Goal: Task Accomplishment & Management: Use online tool/utility

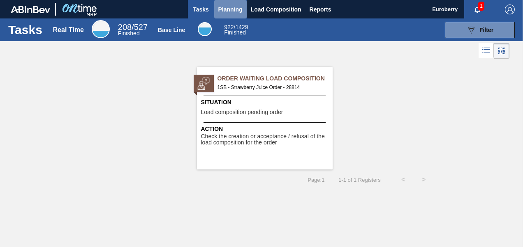
click at [233, 8] on span "Planning" at bounding box center [230, 10] width 24 height 10
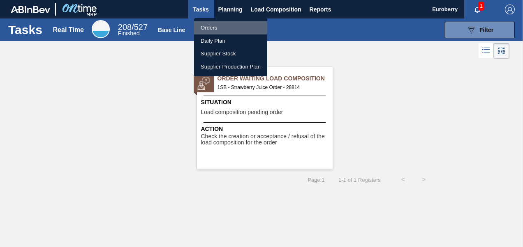
click at [209, 26] on li "Orders" at bounding box center [230, 27] width 73 height 13
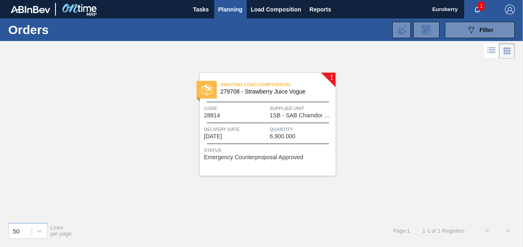
click at [227, 9] on span "Planning" at bounding box center [230, 10] width 24 height 10
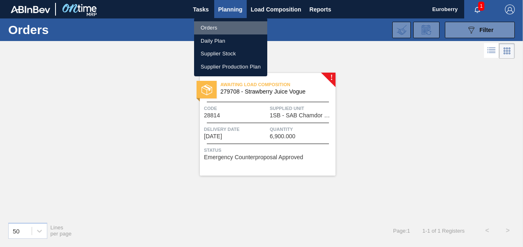
click at [210, 26] on li "Orders" at bounding box center [230, 27] width 73 height 13
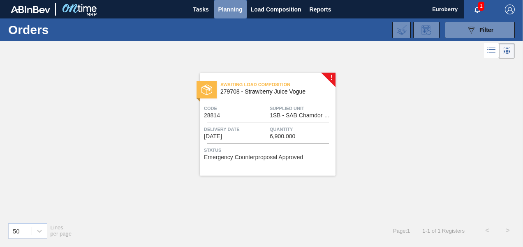
click at [231, 8] on span "Planning" at bounding box center [230, 10] width 24 height 10
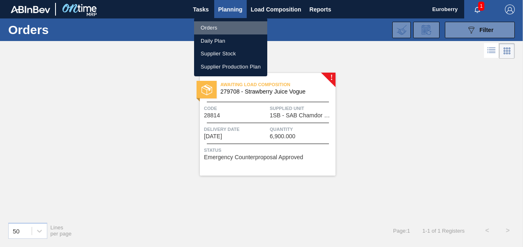
click at [206, 25] on li "Orders" at bounding box center [230, 27] width 73 height 13
